Goal: Task Accomplishment & Management: Use online tool/utility

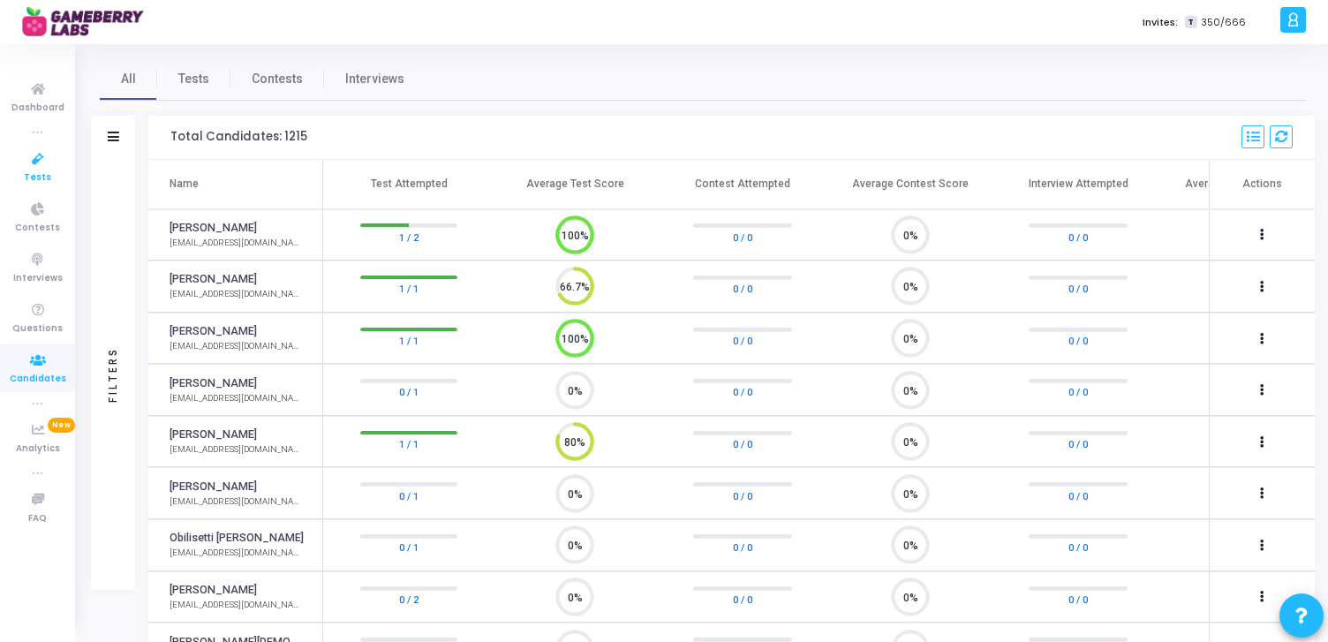
click at [41, 162] on icon at bounding box center [37, 159] width 37 height 22
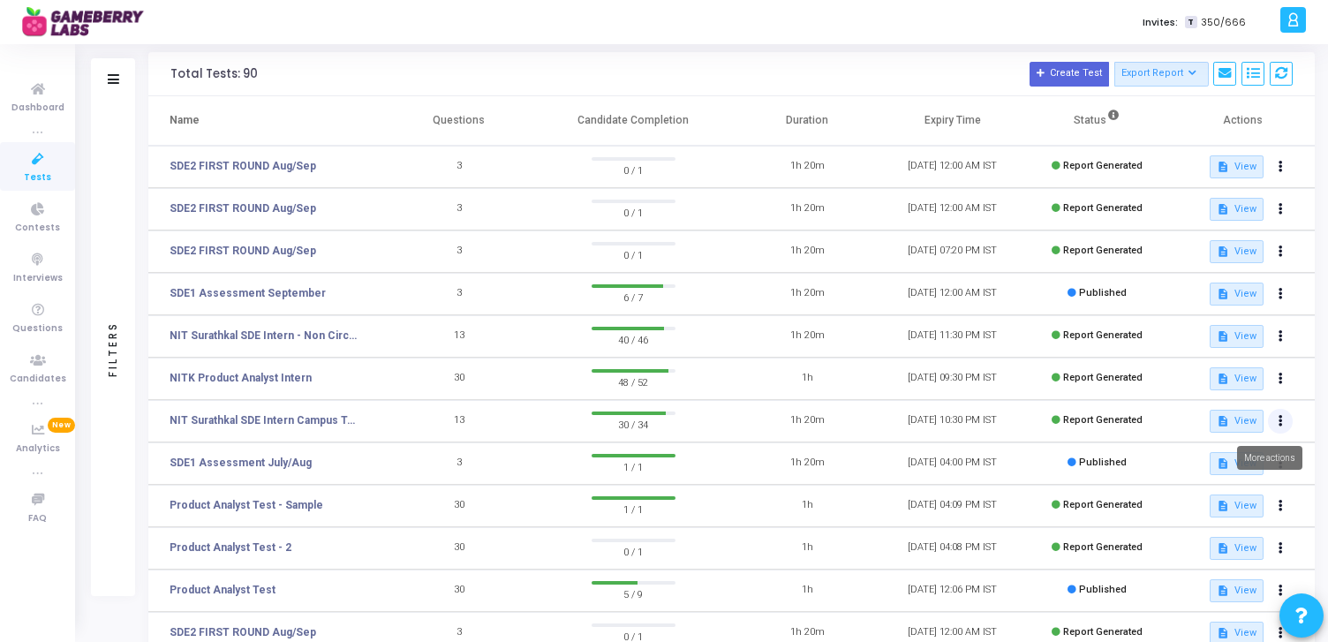
click at [1282, 422] on button at bounding box center [1280, 421] width 25 height 25
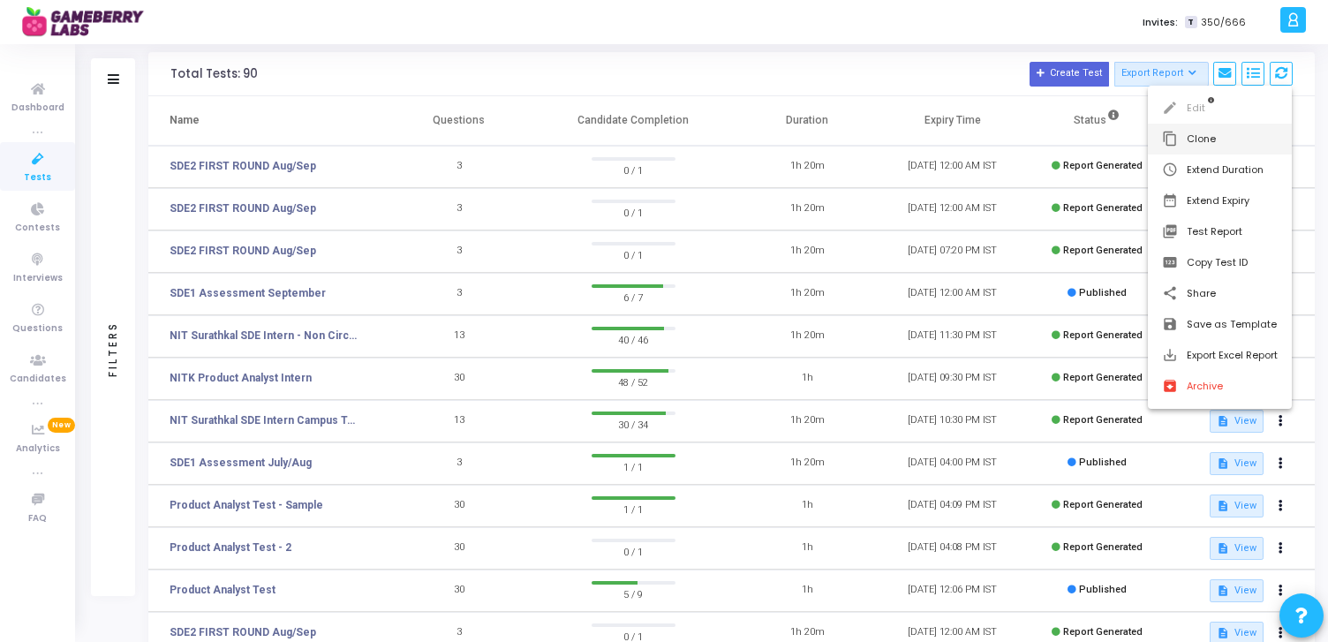
click at [1213, 131] on button "content_copy Clone" at bounding box center [1220, 139] width 144 height 31
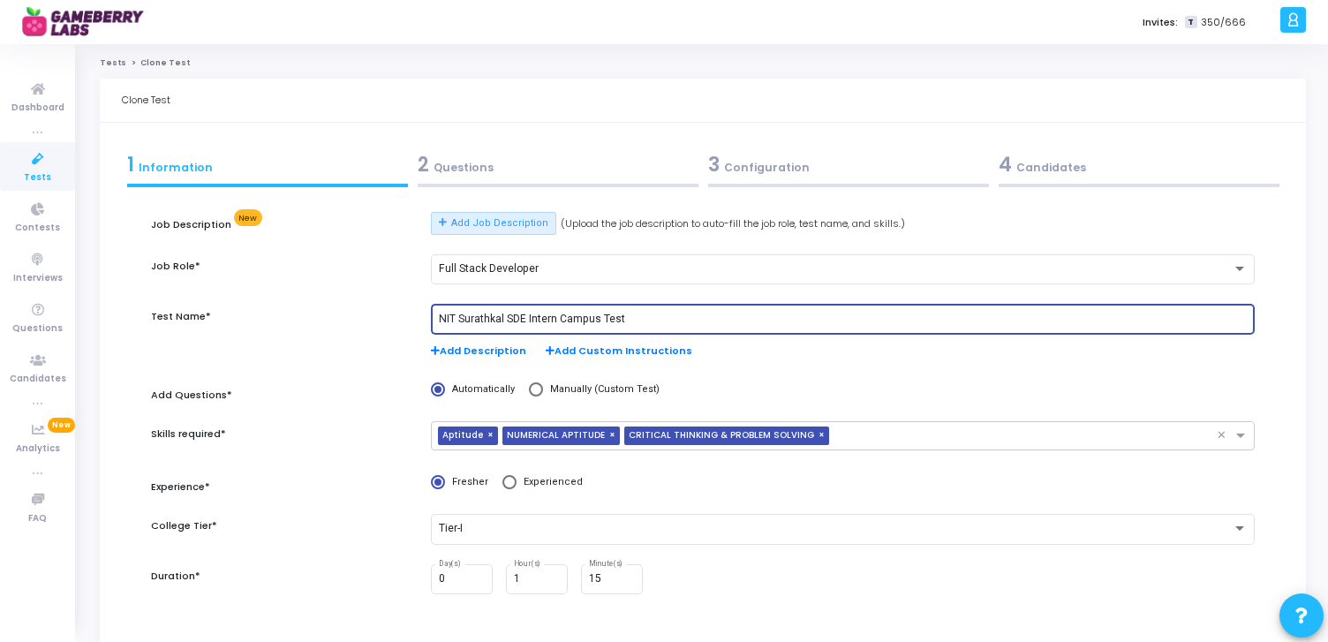
drag, startPoint x: 504, startPoint y: 315, endPoint x: 385, endPoint y: 315, distance: 119.2
click at [385, 315] on div "Test Name* NIT Surathkal SDE Intern Campus Test Add Description Add Custom Inst…" at bounding box center [703, 340] width 1122 height 73
type input "PESIT SDE Intern Campus Test"
click at [401, 335] on div "Test Name*" at bounding box center [282, 340] width 281 height 73
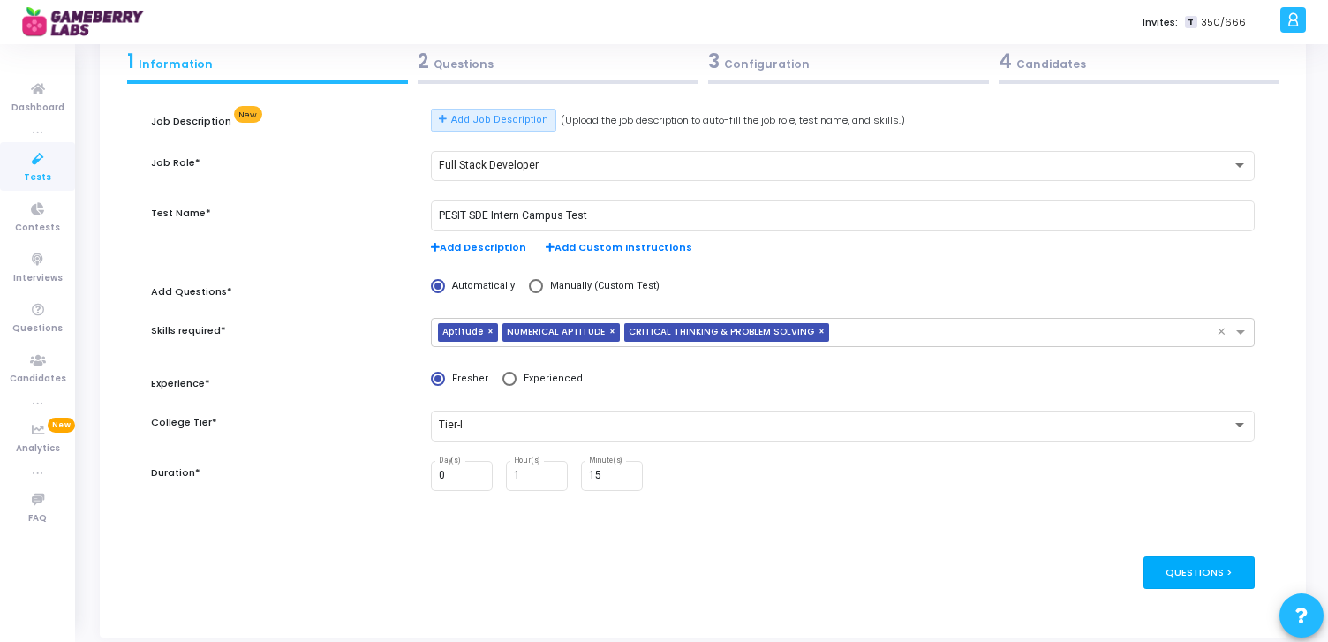
click at [1205, 575] on div "Questions >" at bounding box center [1200, 572] width 112 height 33
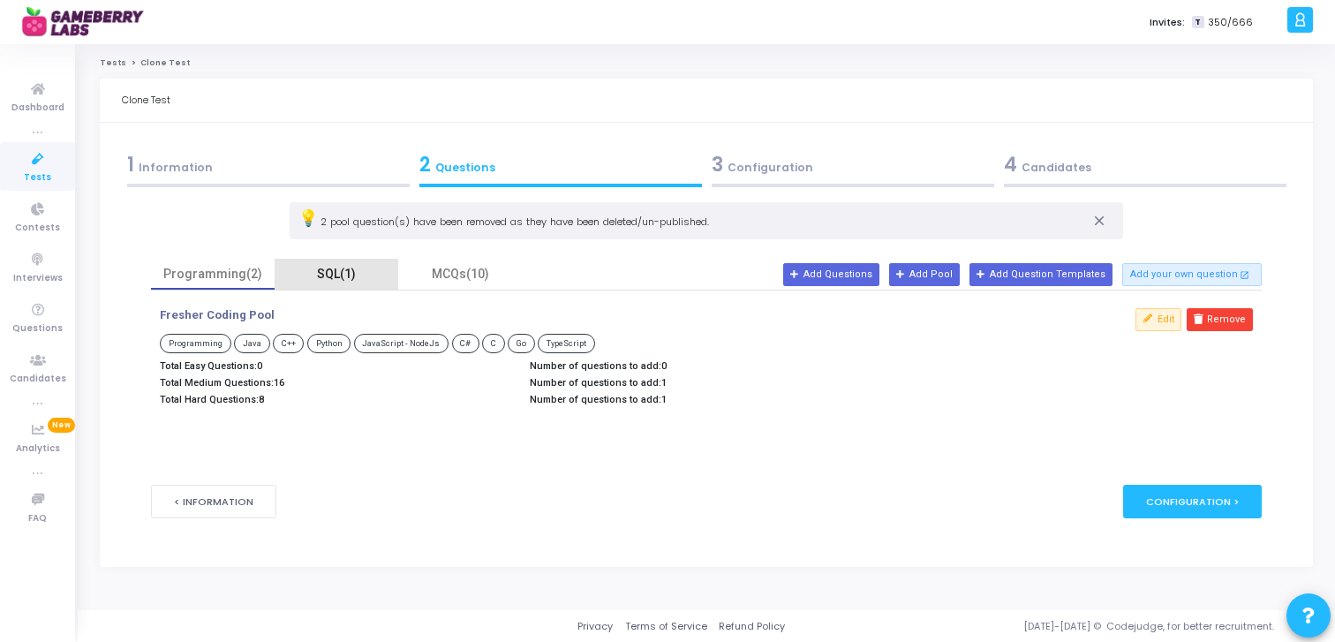
click at [350, 262] on div "SQL(1)" at bounding box center [337, 274] width 124 height 31
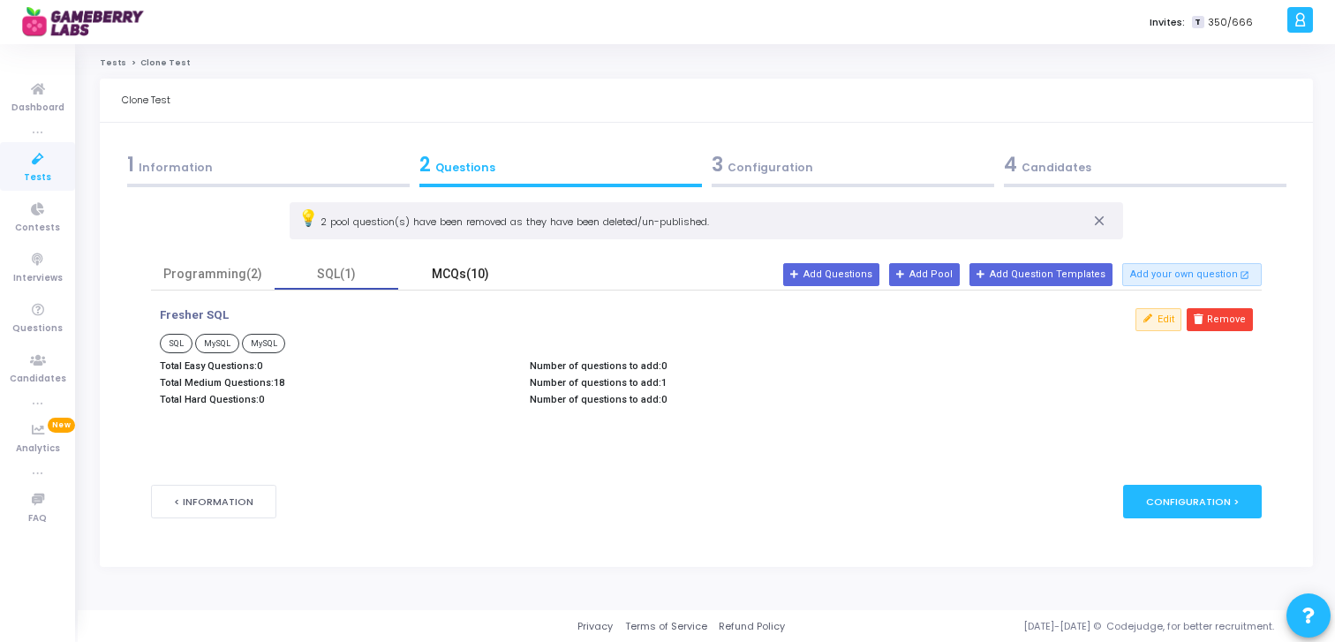
click at [467, 271] on div "MCQs(10)" at bounding box center [460, 274] width 102 height 19
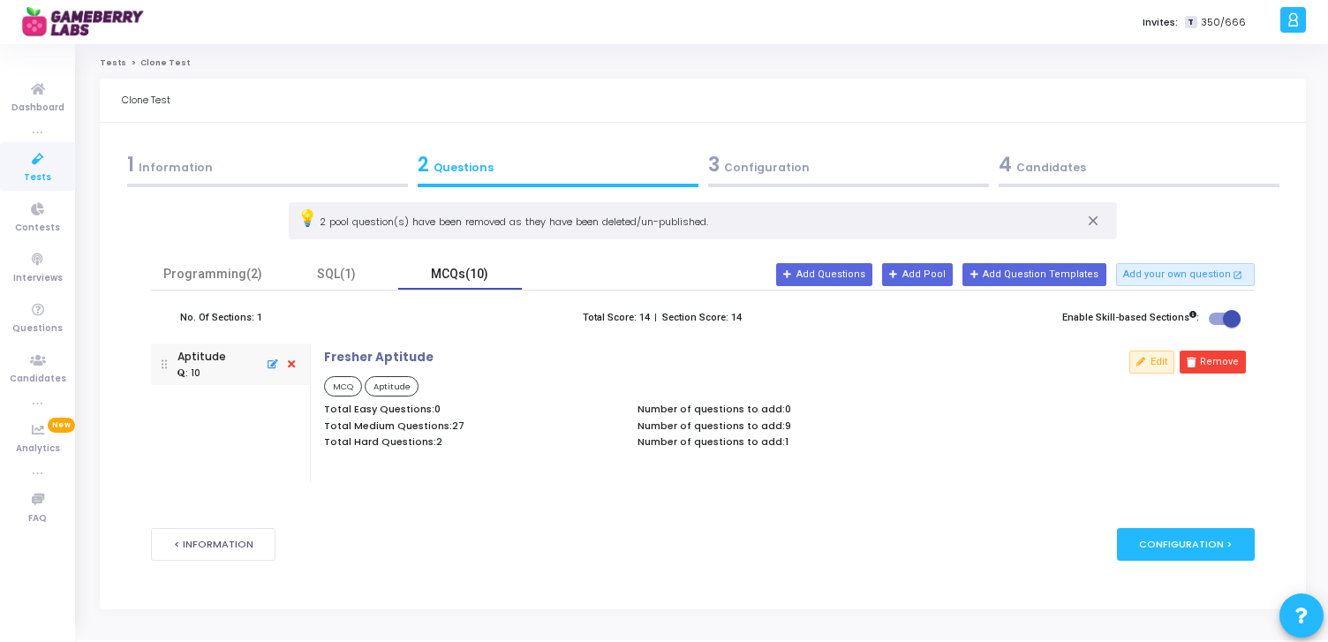
scroll to position [30, 0]
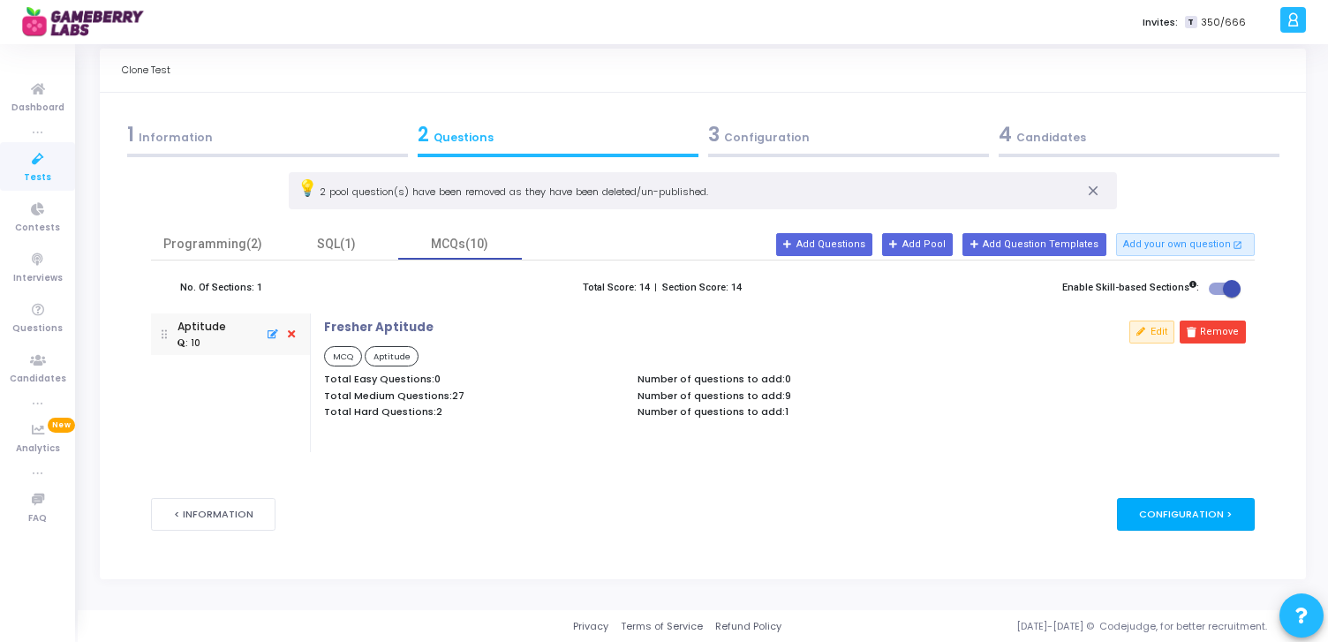
click at [1208, 523] on div "Configuration >" at bounding box center [1186, 514] width 139 height 33
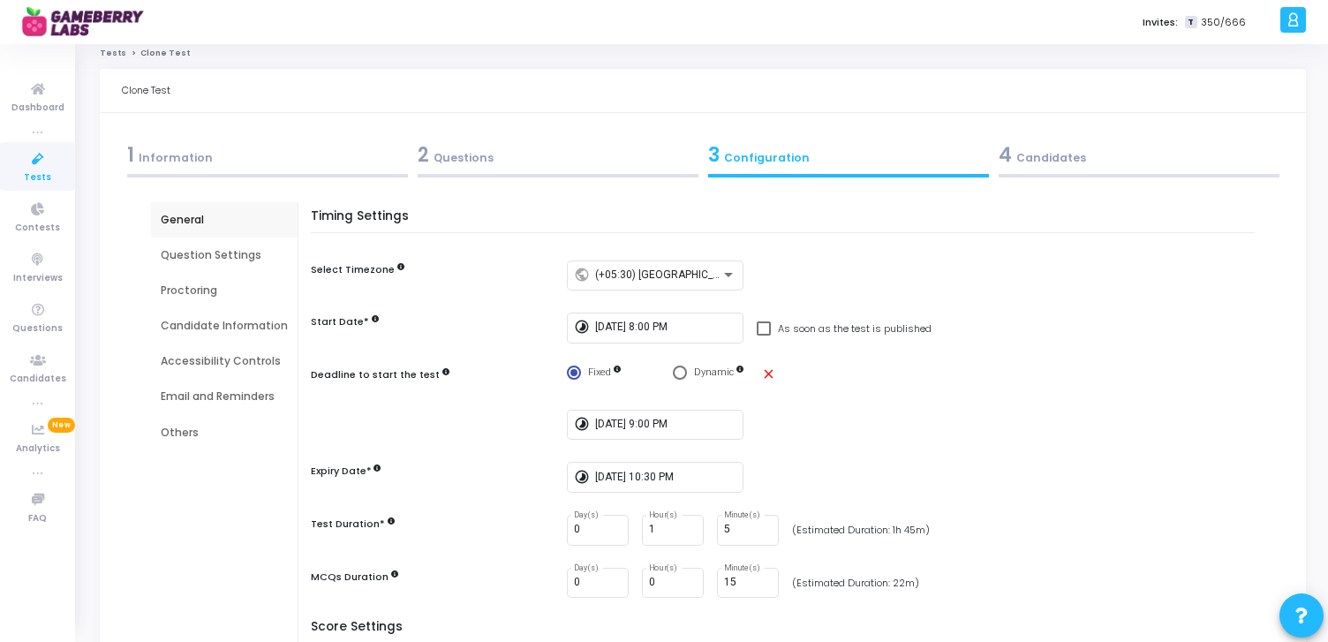
scroll to position [0, 0]
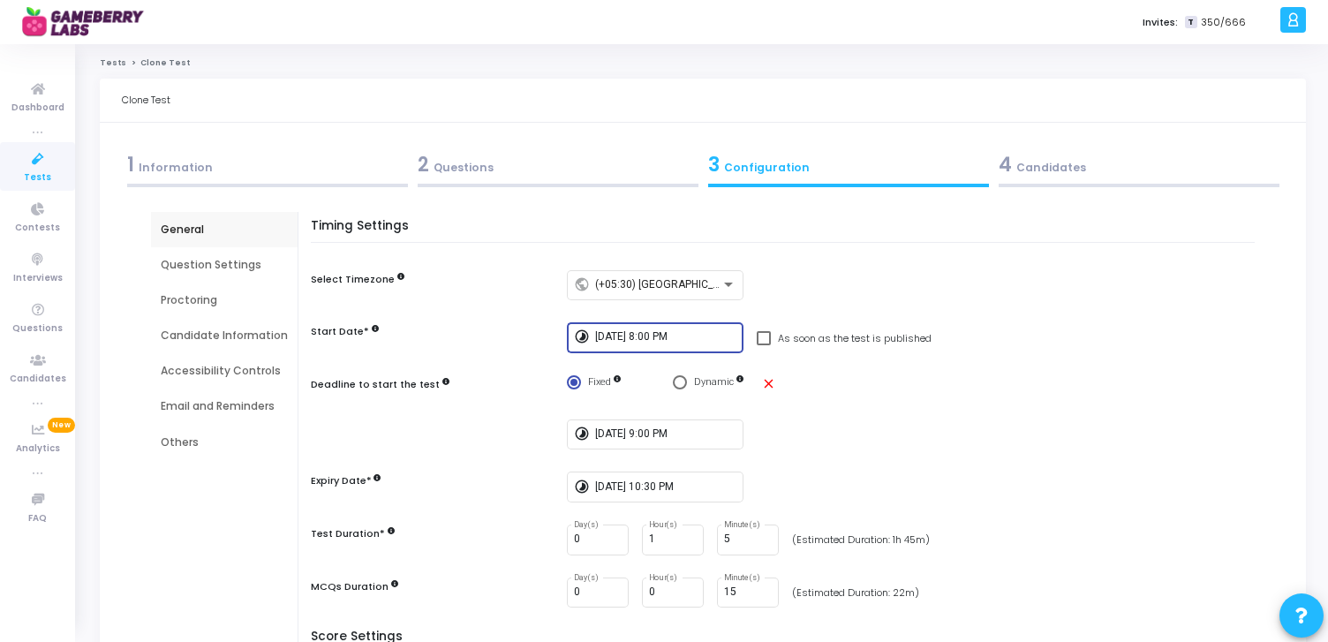
click at [691, 338] on input "[DATE] 8:00 PM" at bounding box center [665, 337] width 141 height 12
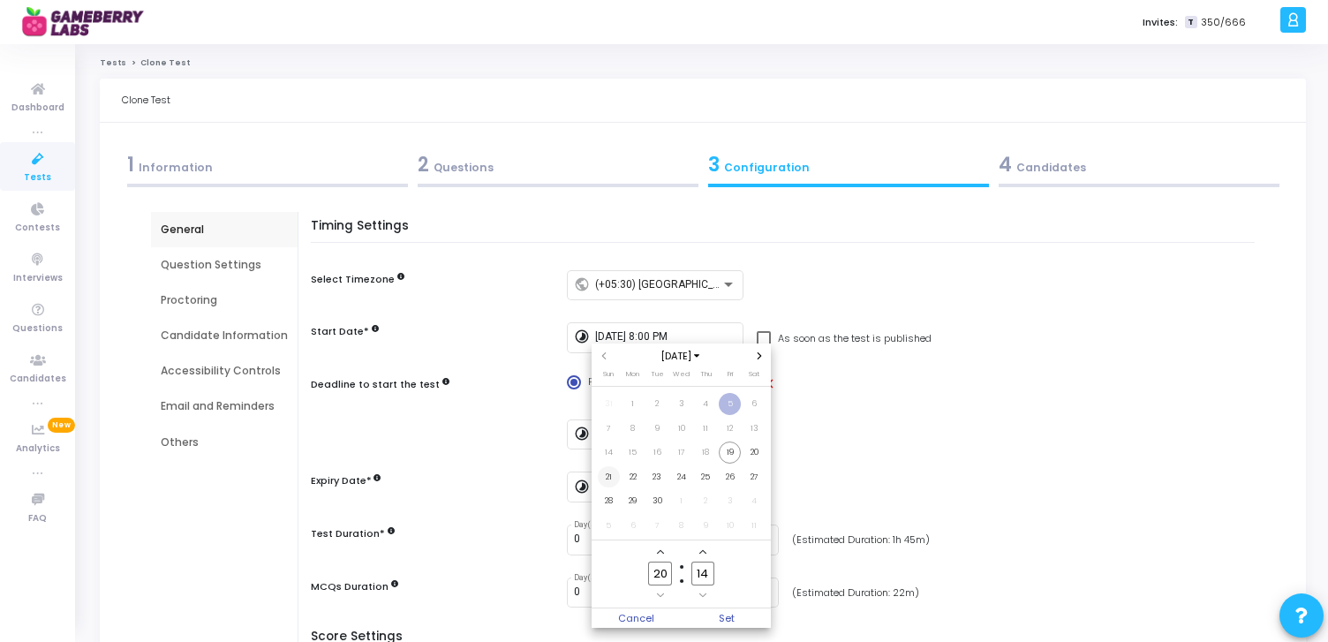
click at [610, 472] on span "21" at bounding box center [609, 477] width 22 height 22
click at [658, 554] on icon "Add a hour" at bounding box center [660, 551] width 7 height 7
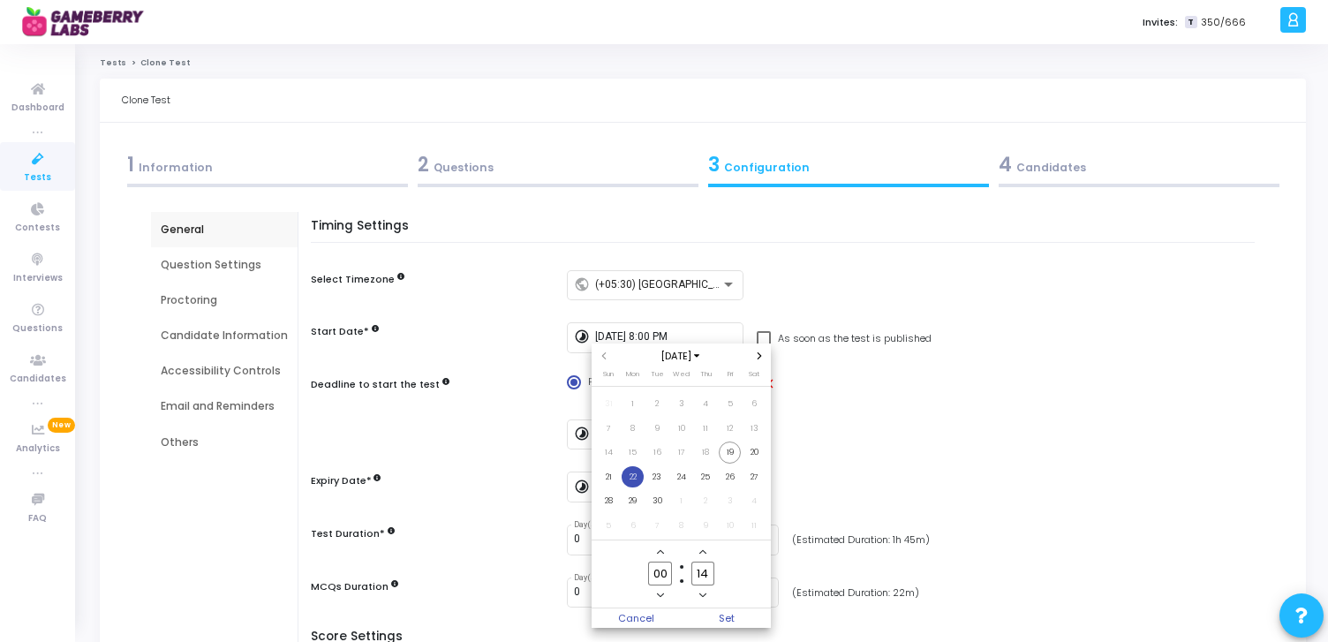
click at [660, 572] on input "00" at bounding box center [659, 574] width 23 height 24
click at [607, 474] on span "21" at bounding box center [609, 477] width 22 height 22
click at [666, 577] on input "00" at bounding box center [659, 574] width 23 height 24
type input "15"
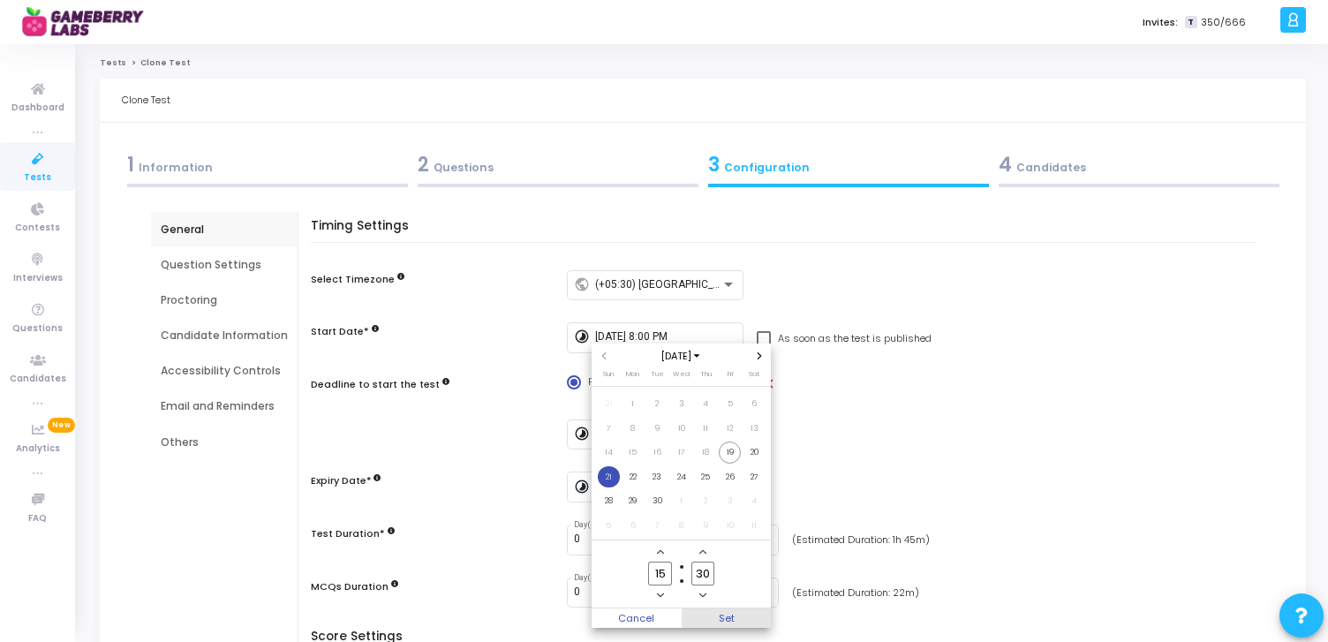
type input "30"
click at [728, 618] on span "Set" at bounding box center [727, 618] width 90 height 19
type input "[DATE] 3:30 PM"
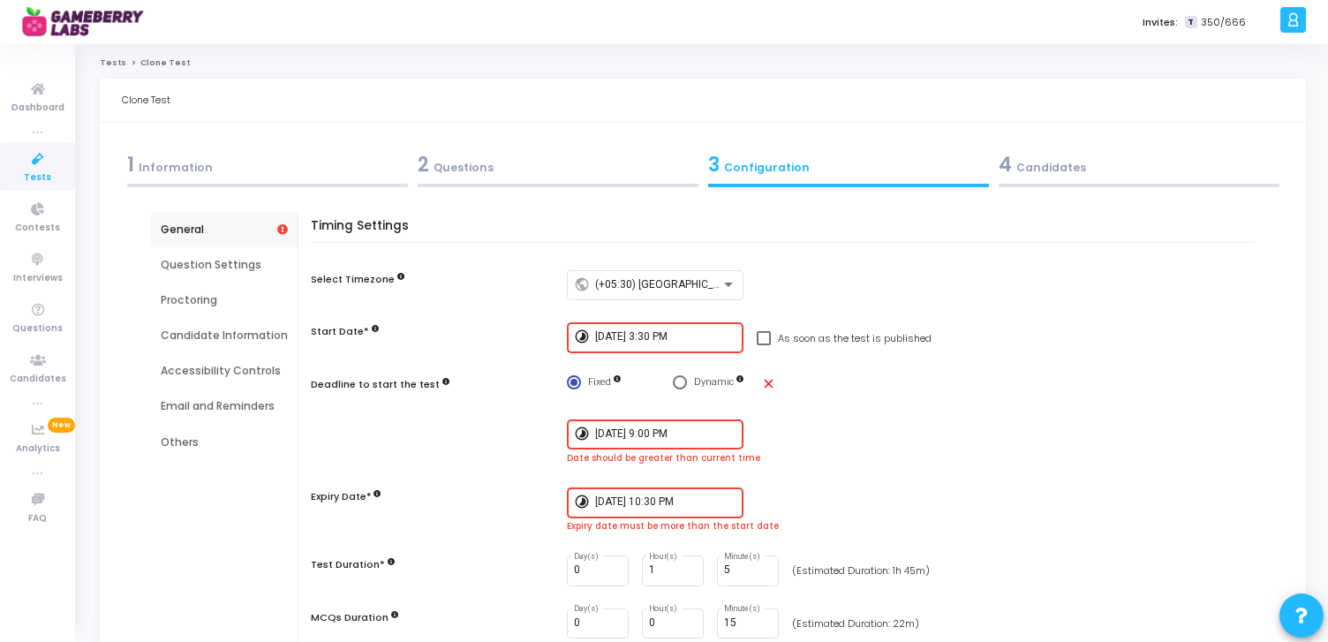
click at [641, 436] on input "[DATE] 9:00 PM" at bounding box center [665, 434] width 141 height 12
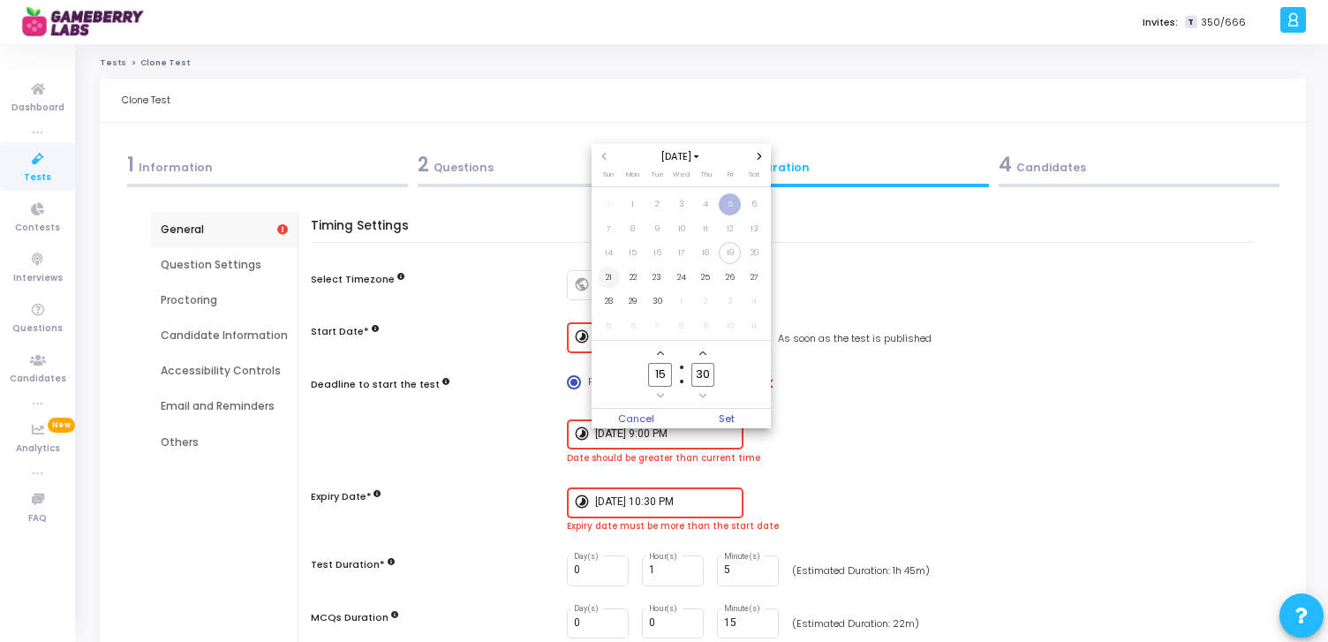
click at [610, 276] on span "21" at bounding box center [609, 278] width 22 height 22
click at [659, 374] on input "15" at bounding box center [659, 375] width 23 height 24
type input "17"
type input "00"
click at [733, 422] on span "Set" at bounding box center [727, 418] width 90 height 19
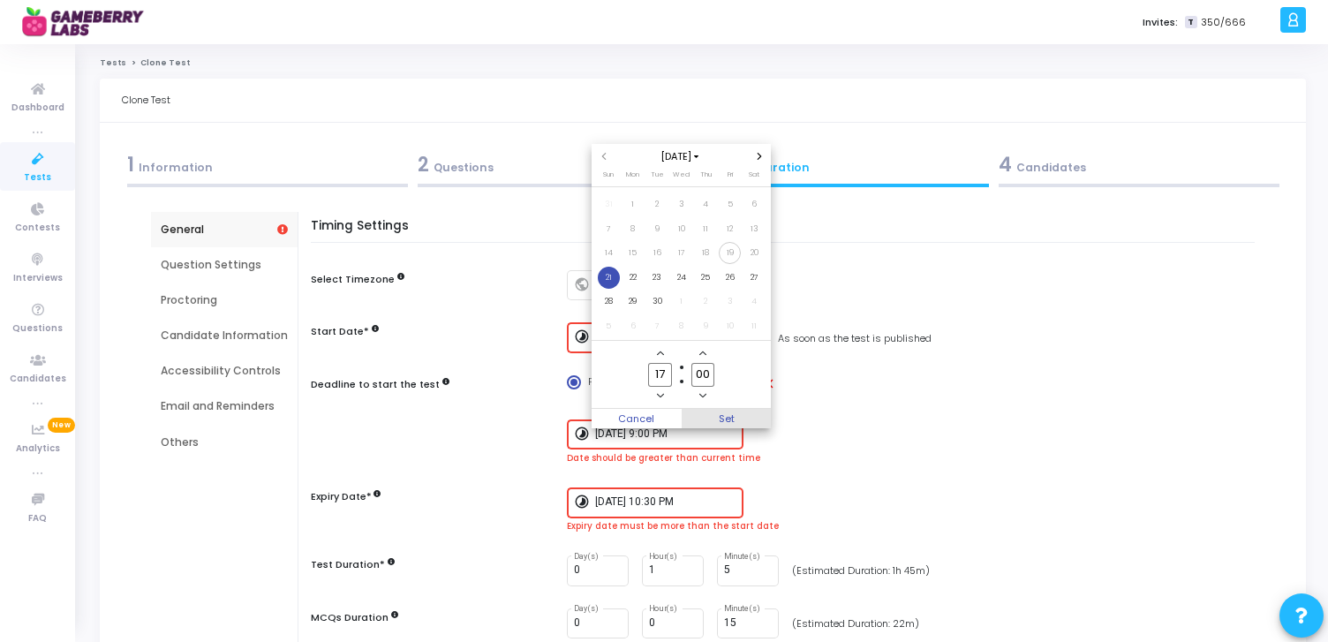
type input "[DATE] 5:00 PM"
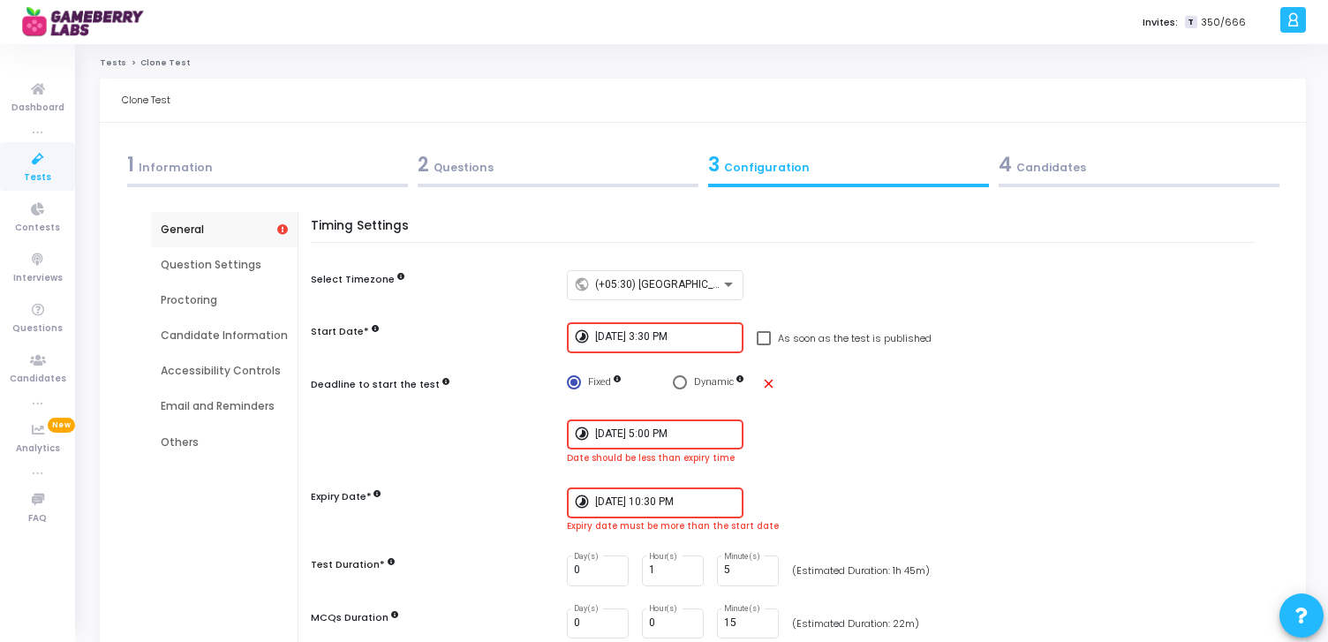
click at [616, 503] on input "[DATE] 10:30 PM" at bounding box center [665, 502] width 141 height 12
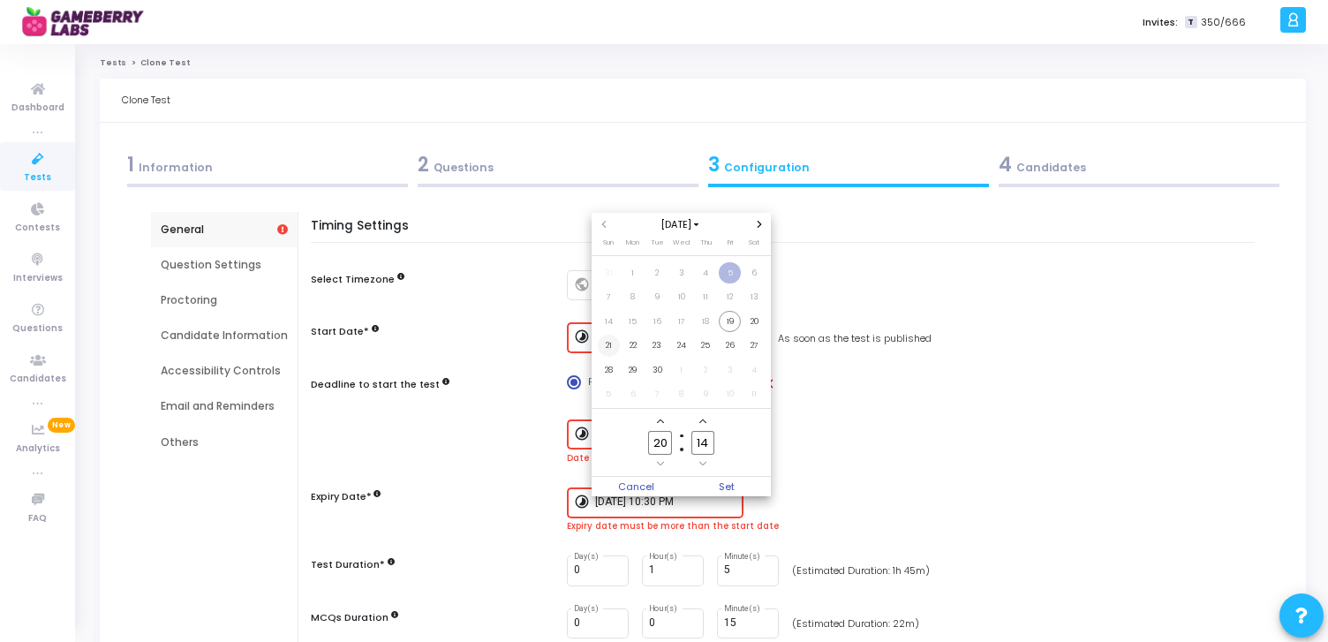
click at [609, 344] on span "21" at bounding box center [609, 346] width 22 height 22
click at [707, 438] on input "14" at bounding box center [703, 443] width 23 height 24
type input "1"
type input "00"
click at [930, 455] on div at bounding box center [664, 321] width 1328 height 642
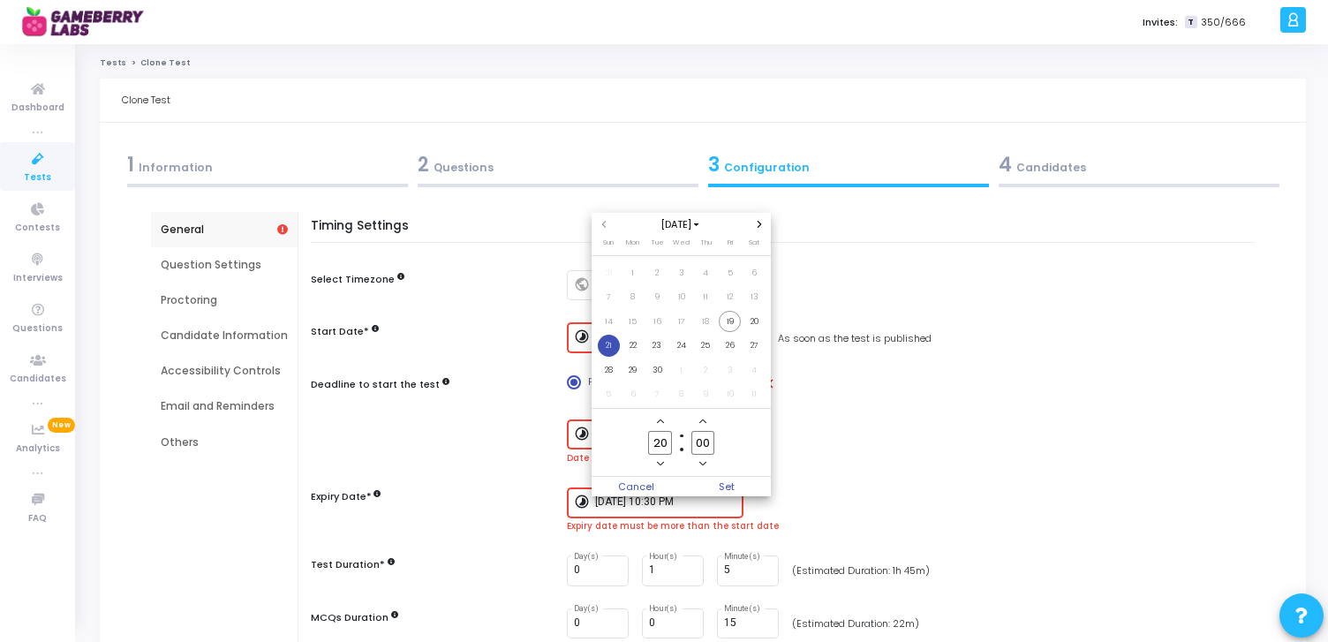
type input "[DATE] 8:00 PM"
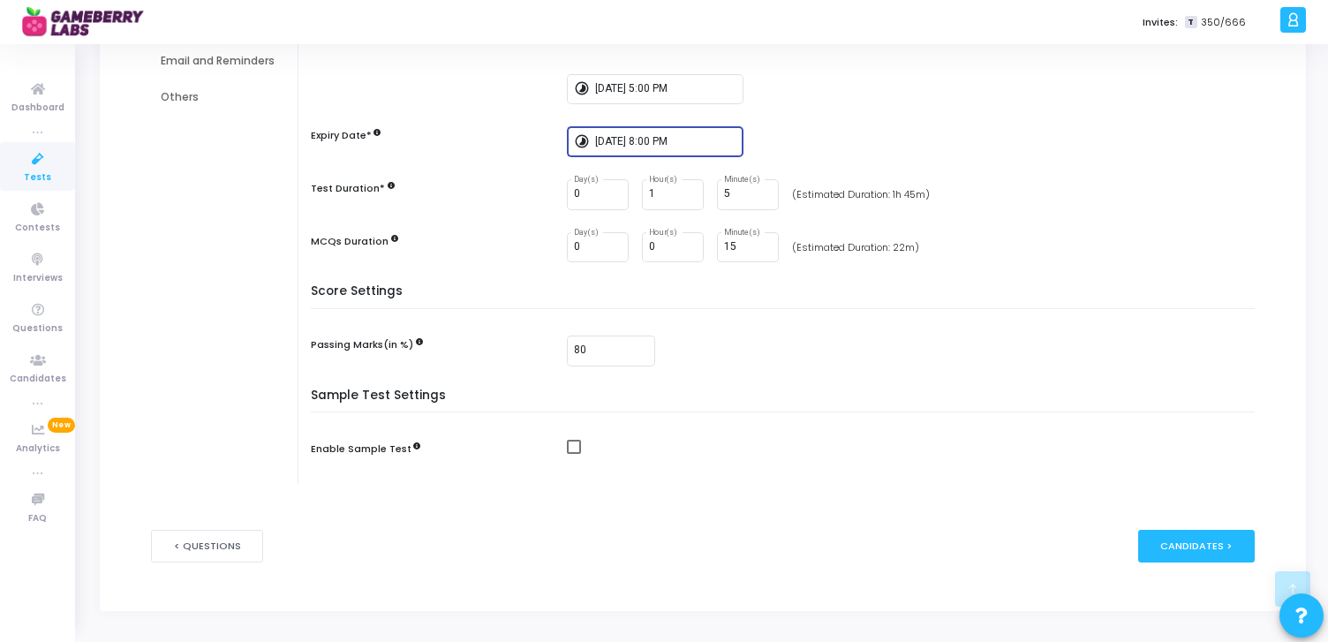
scroll to position [378, 0]
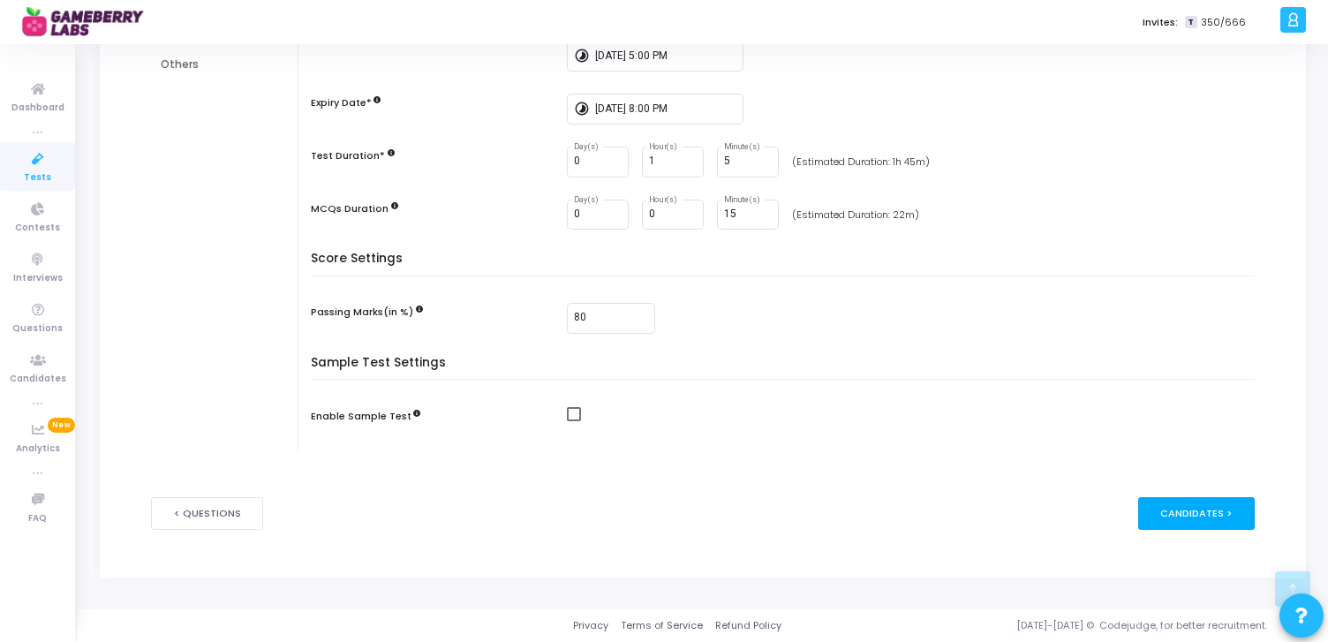
click at [1180, 518] on div "Candidates >" at bounding box center [1196, 513] width 117 height 33
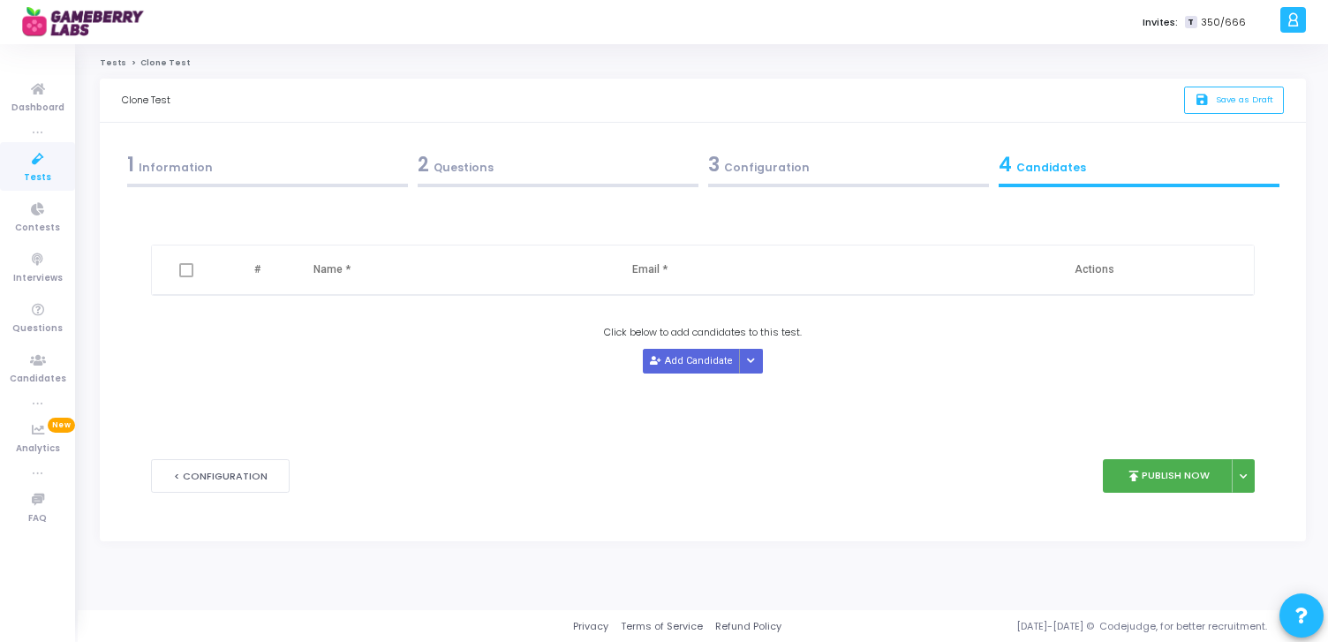
scroll to position [0, 0]
click at [1259, 98] on span "Save as Draft" at bounding box center [1251, 99] width 57 height 11
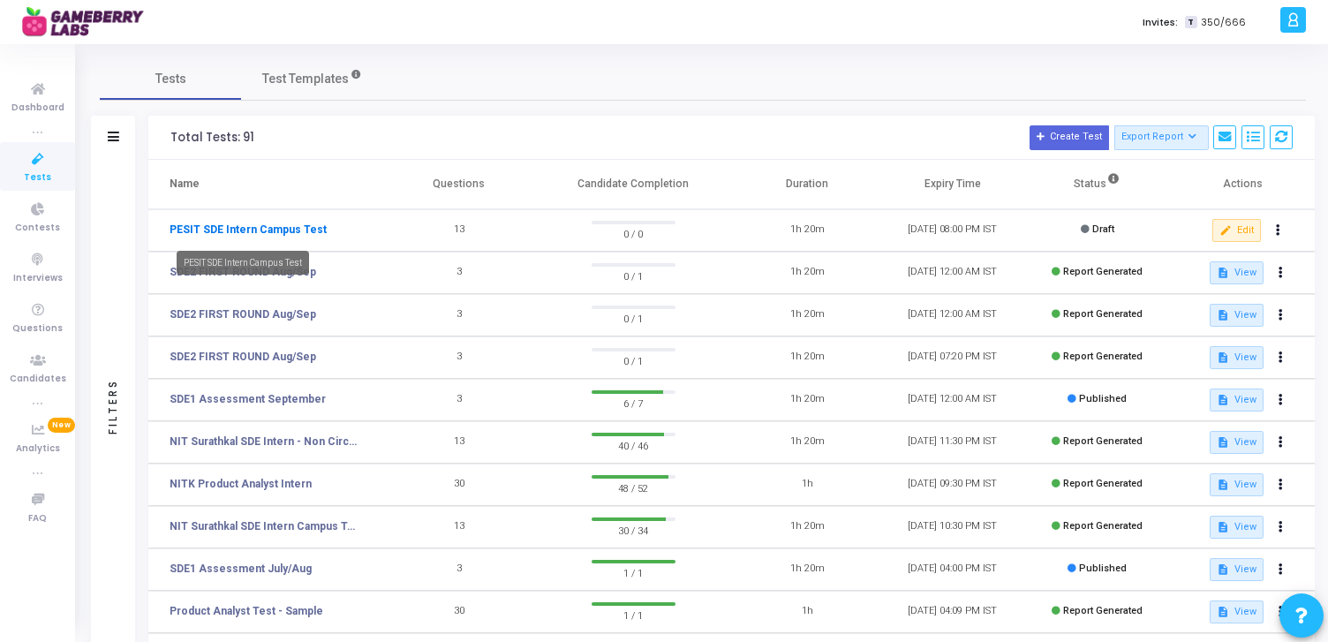
click at [235, 225] on link "PESIT SDE Intern Campus Test" at bounding box center [248, 230] width 157 height 16
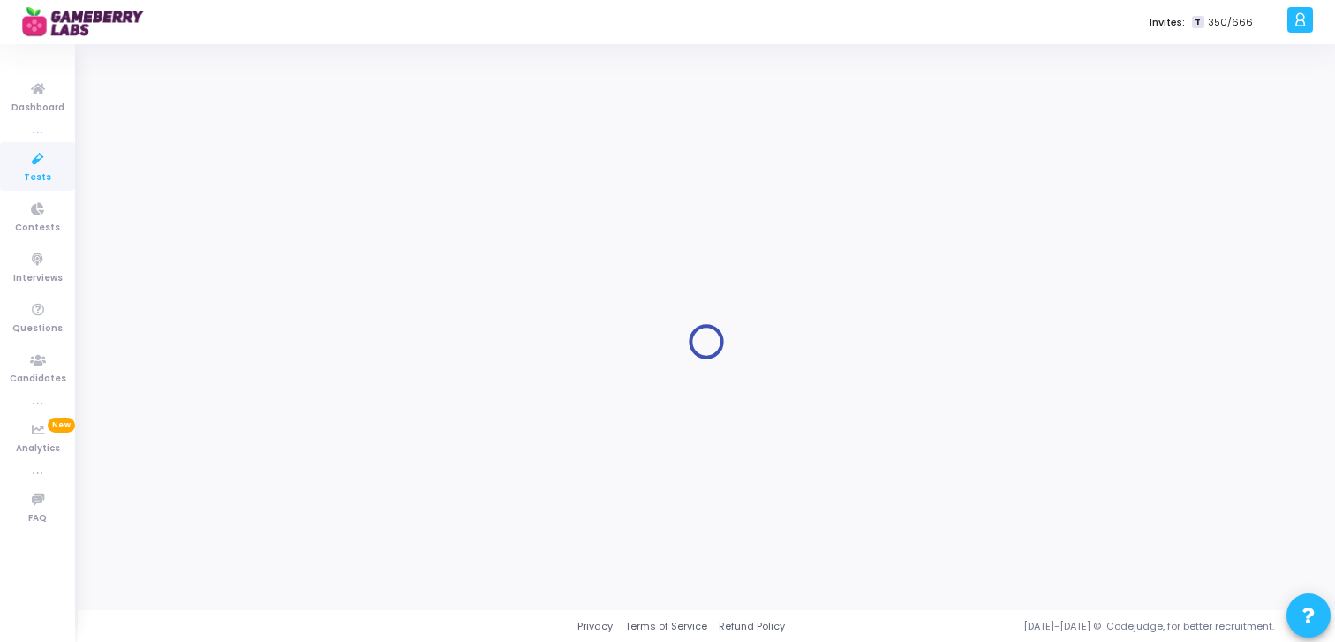
type input "PESIT SDE Intern Campus Test"
